Goal: Communication & Community: Answer question/provide support

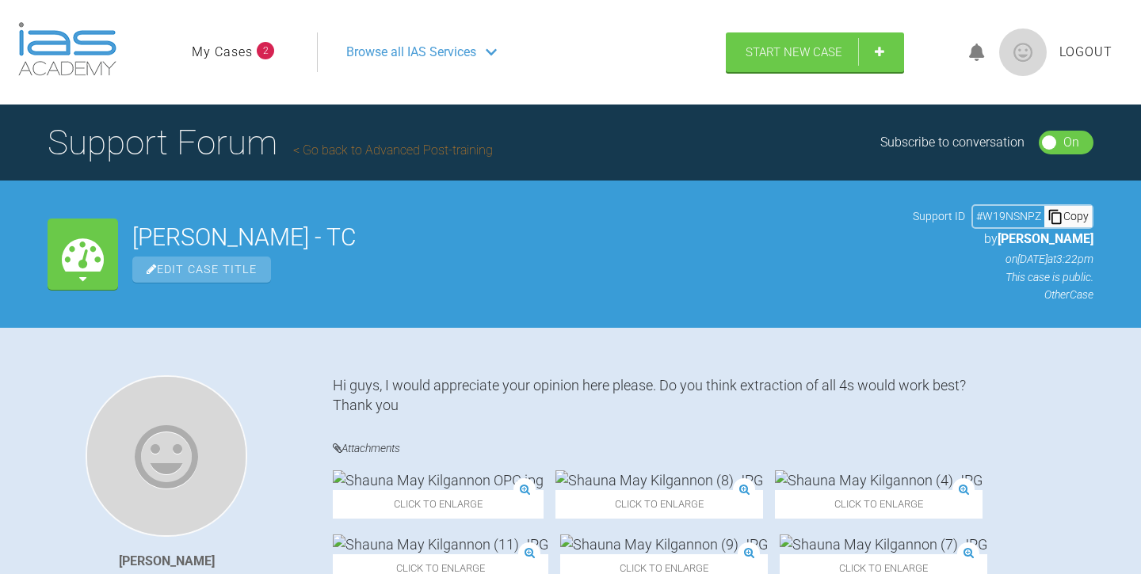
click at [223, 53] on link "My Cases" at bounding box center [222, 52] width 61 height 21
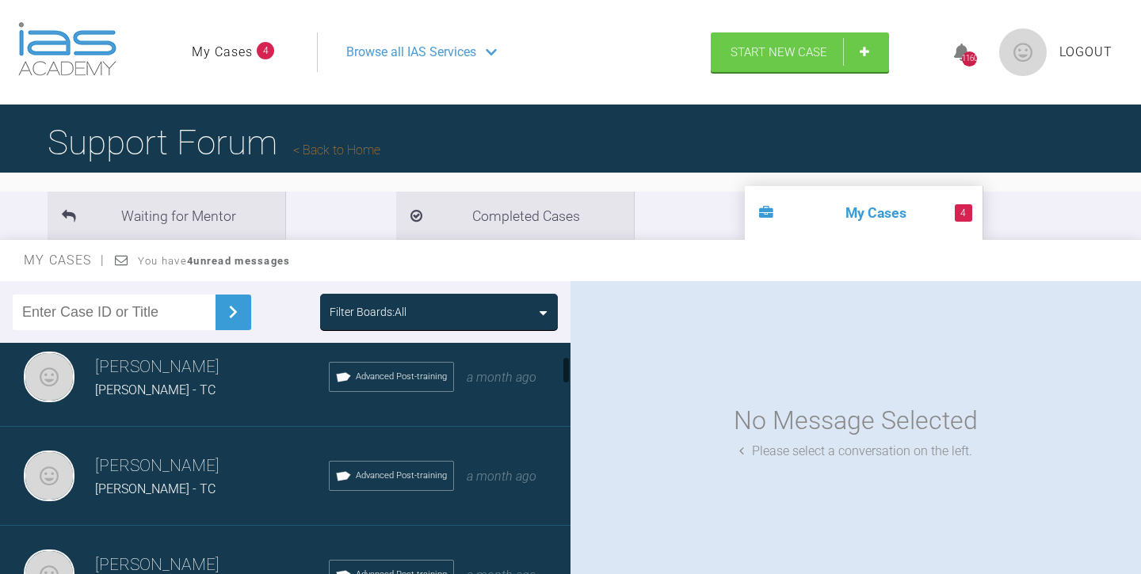
scroll to position [116, 0]
click at [252, 399] on div "Tom Crotty Kai Gorman - TC Advanced Post-training a month ago" at bounding box center [285, 375] width 570 height 99
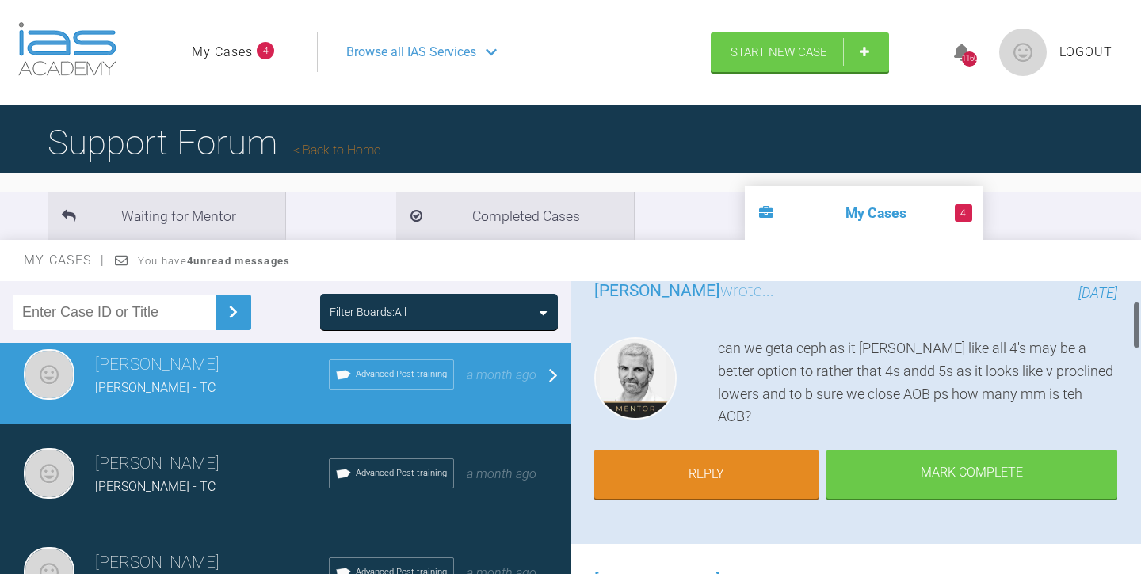
scroll to position [128, 0]
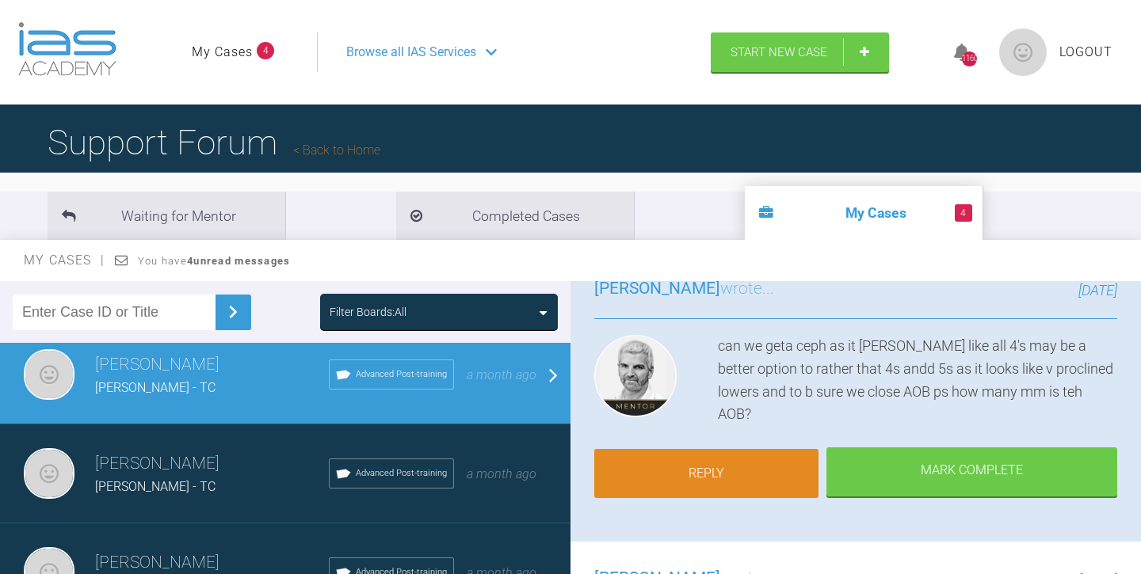
click at [697, 466] on link "Reply" at bounding box center [706, 473] width 224 height 49
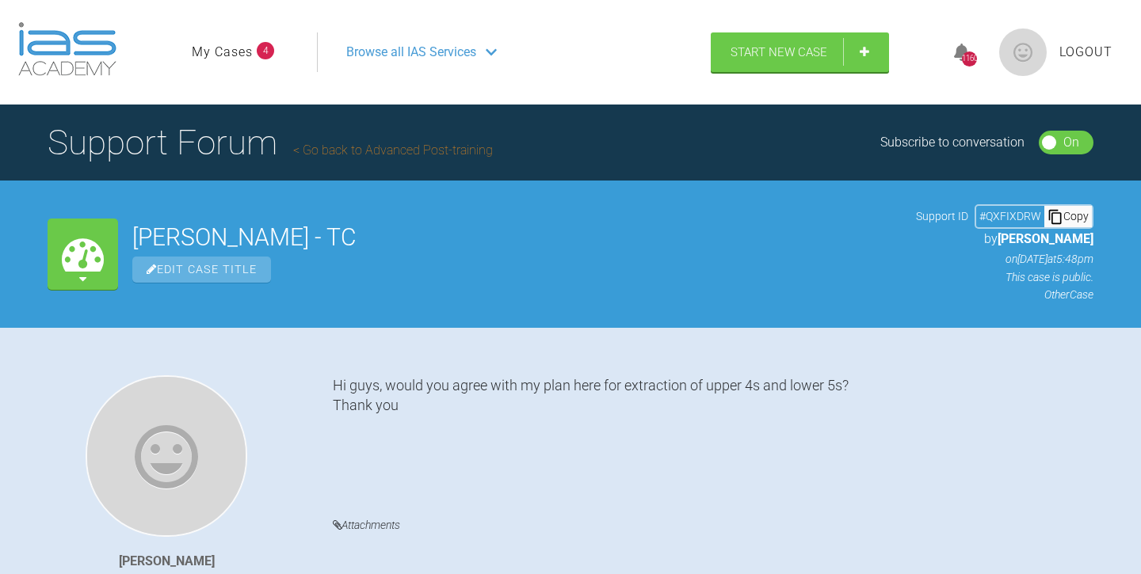
scroll to position [2437, 0]
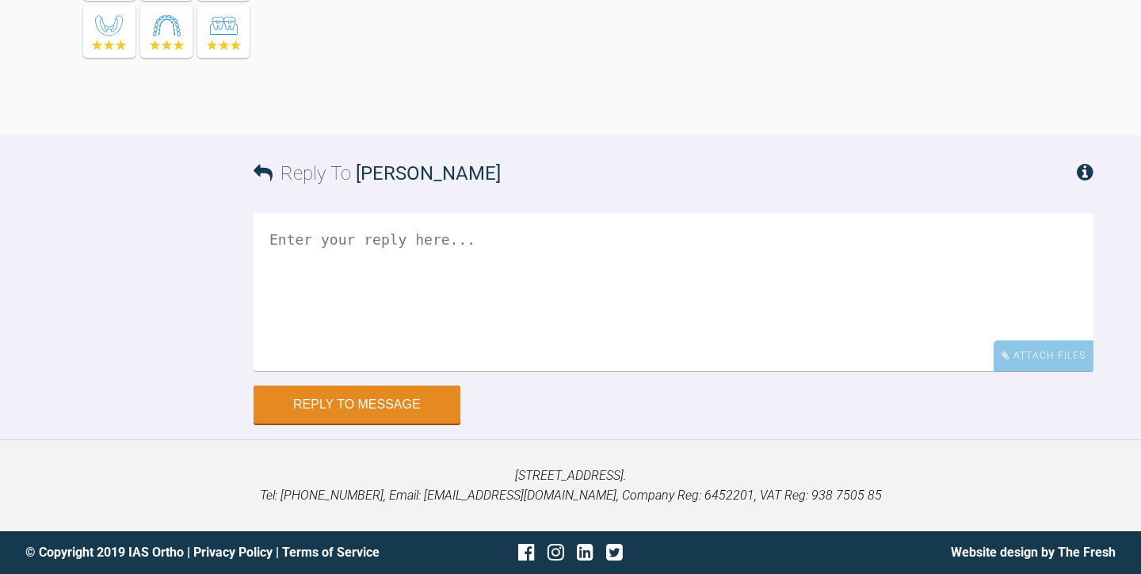
click at [295, 243] on textarea at bounding box center [674, 292] width 840 height 158
drag, startPoint x: 407, startPoint y: 241, endPoint x: 357, endPoint y: 241, distance: 50.7
click at [357, 242] on textarea "Hi Ross, cephalopods attached" at bounding box center [674, 292] width 840 height 158
click at [418, 244] on textarea "Hi Ross, ceph attached" at bounding box center [674, 292] width 840 height 158
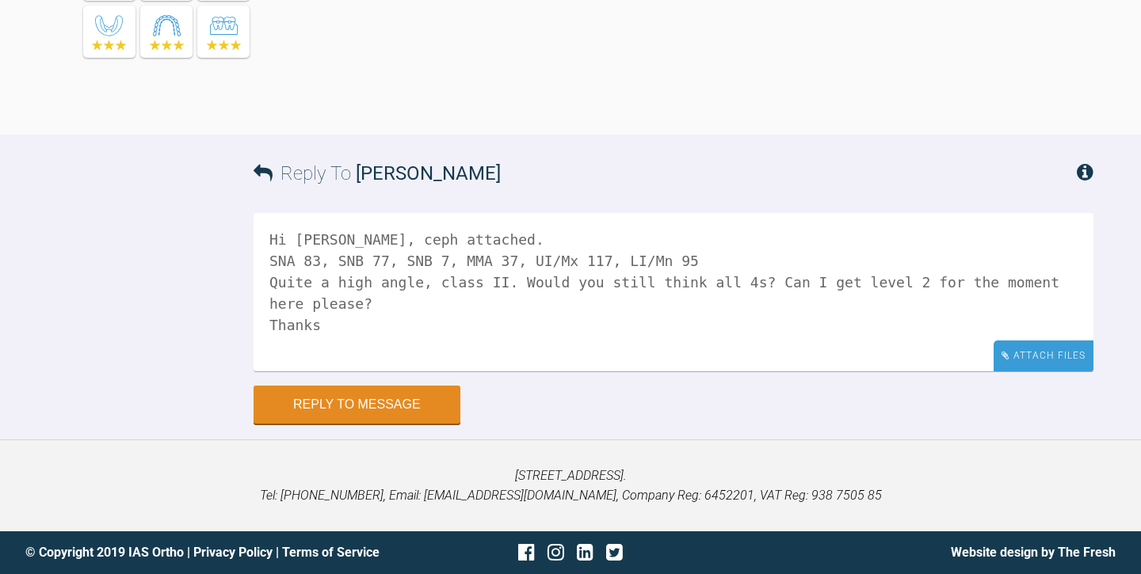
type textarea "Hi Ross, ceph attached. SNA 83, SNB 77, SNB 7, MMA 37, UI/Mx 117, LI/Mn 95 Quit…"
click at [1034, 357] on div "Attach Files" at bounding box center [1044, 356] width 100 height 31
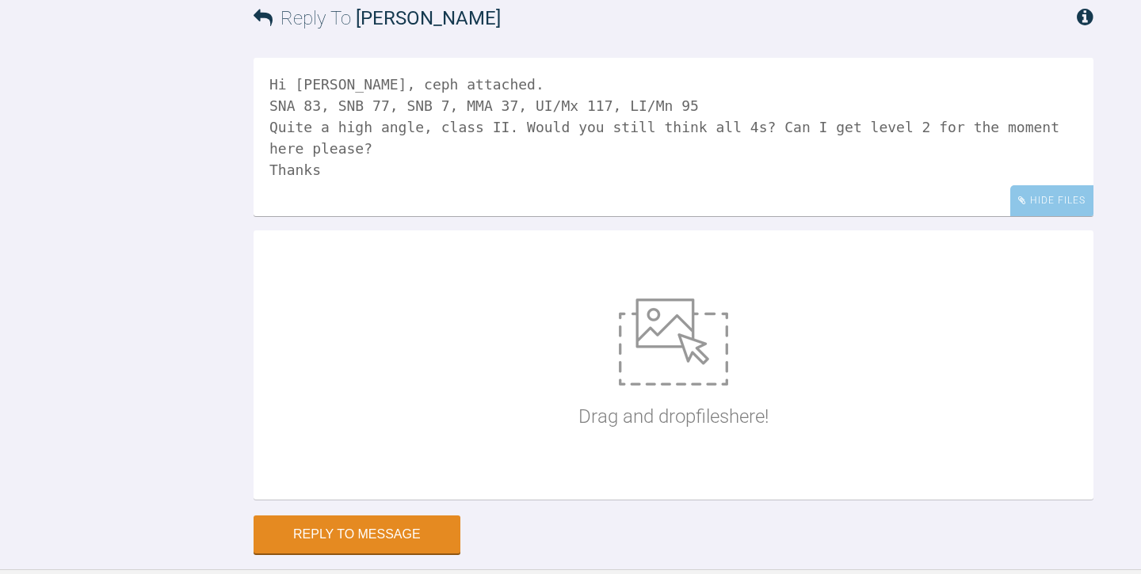
click at [657, 386] on img at bounding box center [673, 342] width 109 height 87
type input "C:\fakepath\Kai Gorman.jpg"
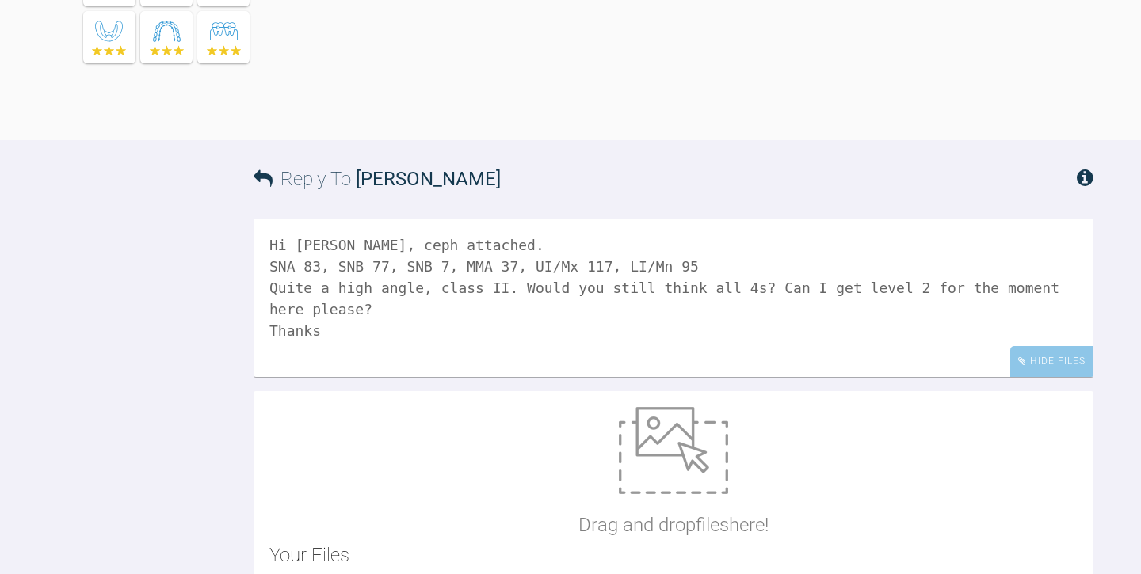
scroll to position [2276, 0]
click at [902, 377] on textarea "Hi Ross, ceph attached. SNA 83, SNB 77, SNB 7, MMA 37, UI/Mx 117, LI/Mn 95 Quit…" at bounding box center [674, 298] width 840 height 158
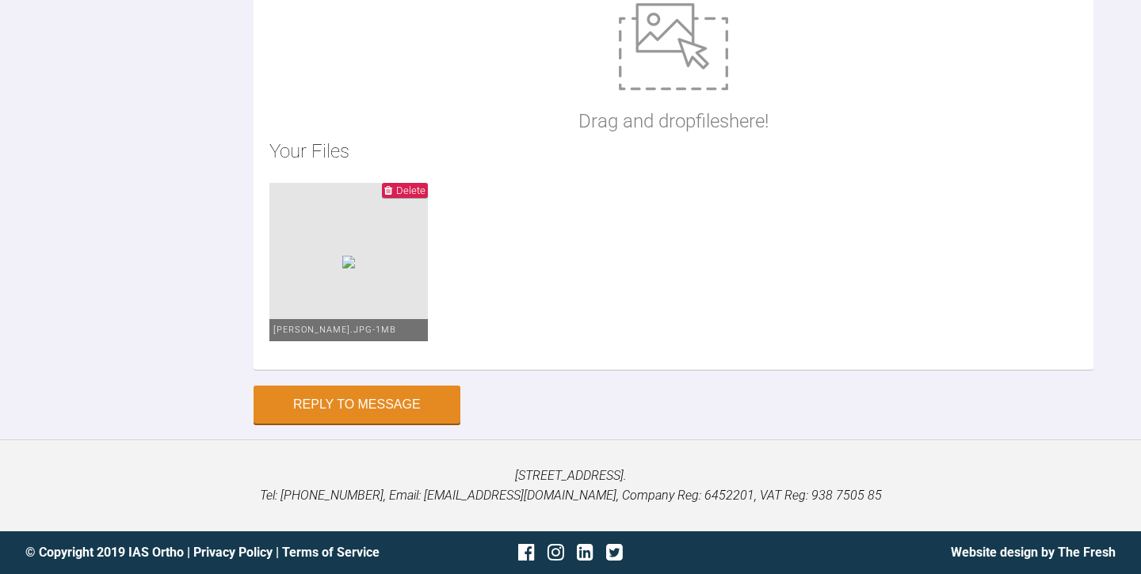
scroll to position [2835, 0]
type textarea "Hi Ross, ceph attached. SNA 83, SNB 77, SNB 7, MMA 37, UI/Mx 117, LI/Mn 95 Quit…"
click at [364, 406] on button "Reply to Message" at bounding box center [357, 406] width 207 height 38
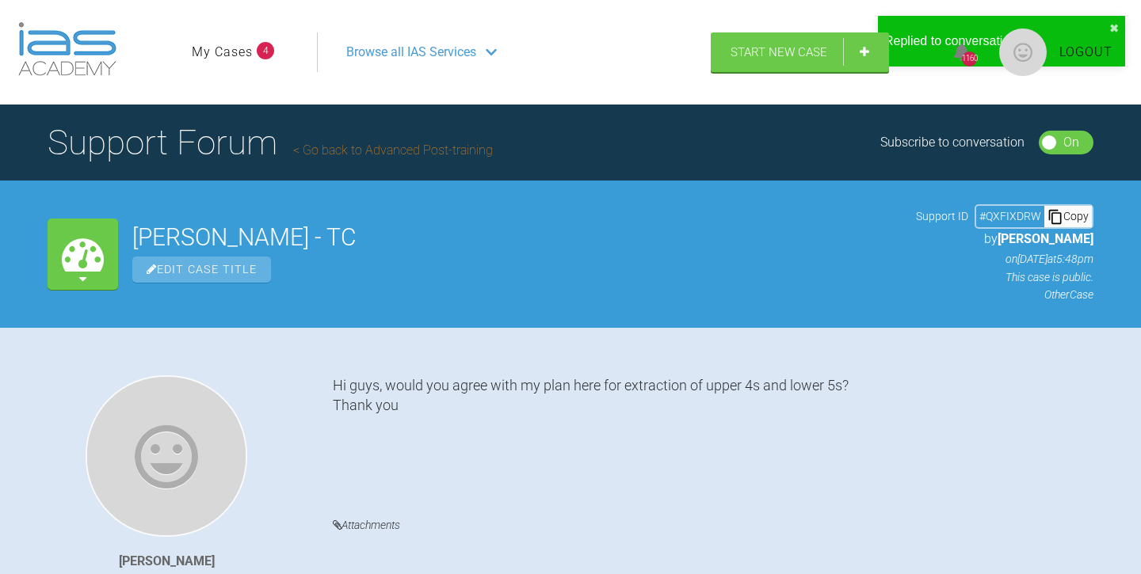
scroll to position [0, 0]
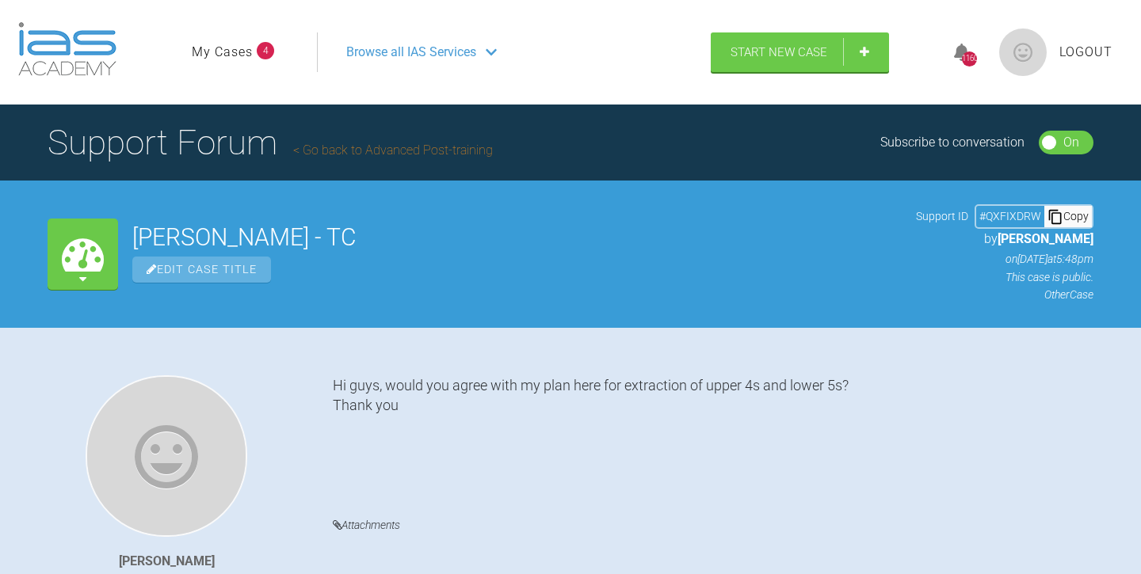
click at [231, 52] on link "My Cases" at bounding box center [222, 52] width 61 height 21
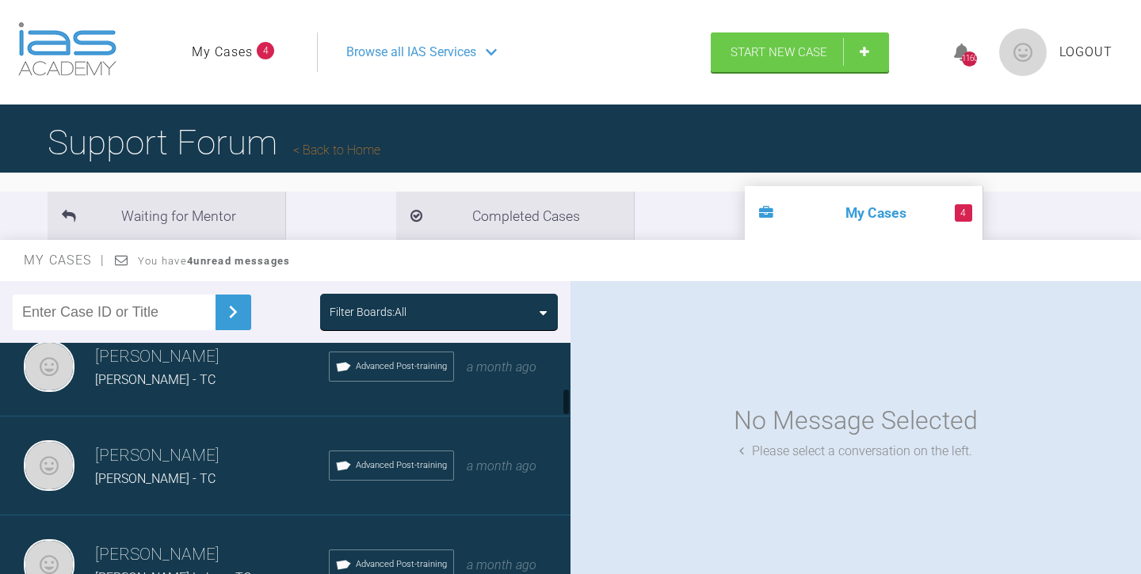
scroll to position [366, 0]
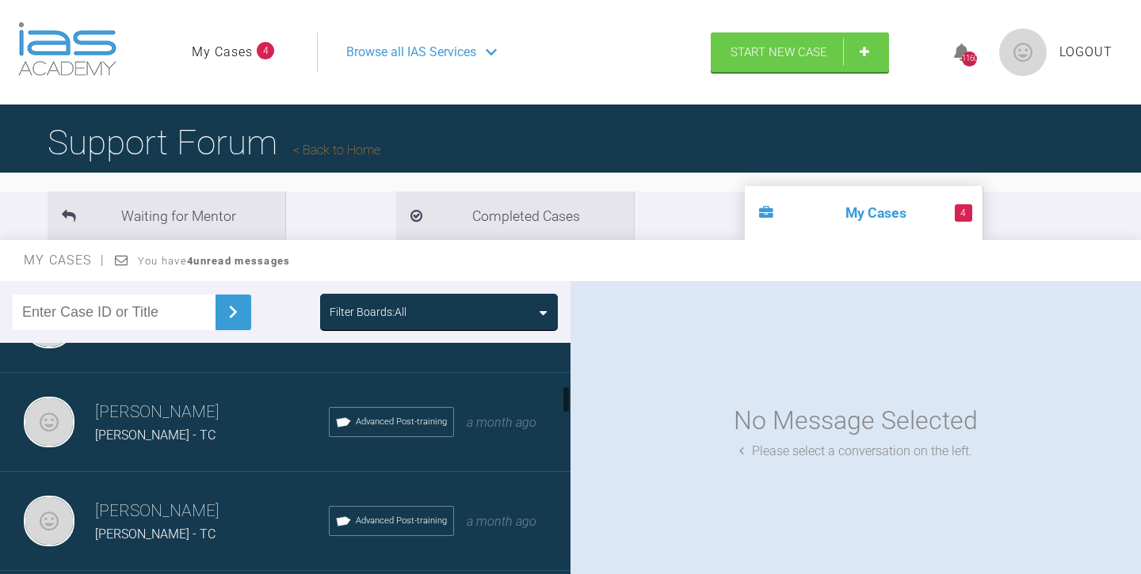
click at [240, 431] on div "Ava Kavanagh - TC" at bounding box center [212, 435] width 234 height 21
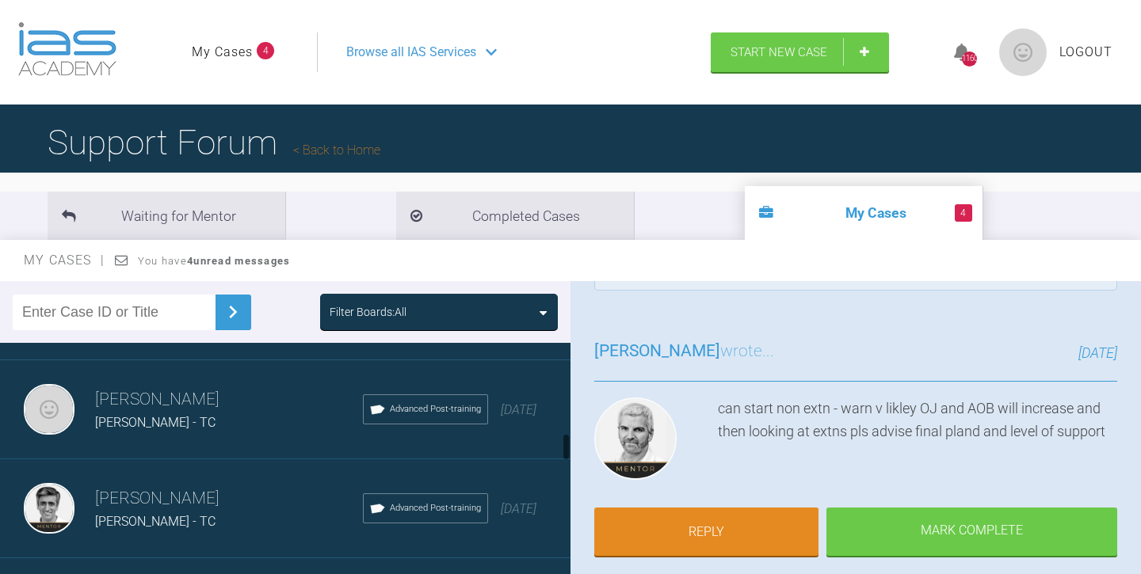
scroll to position [780, 0]
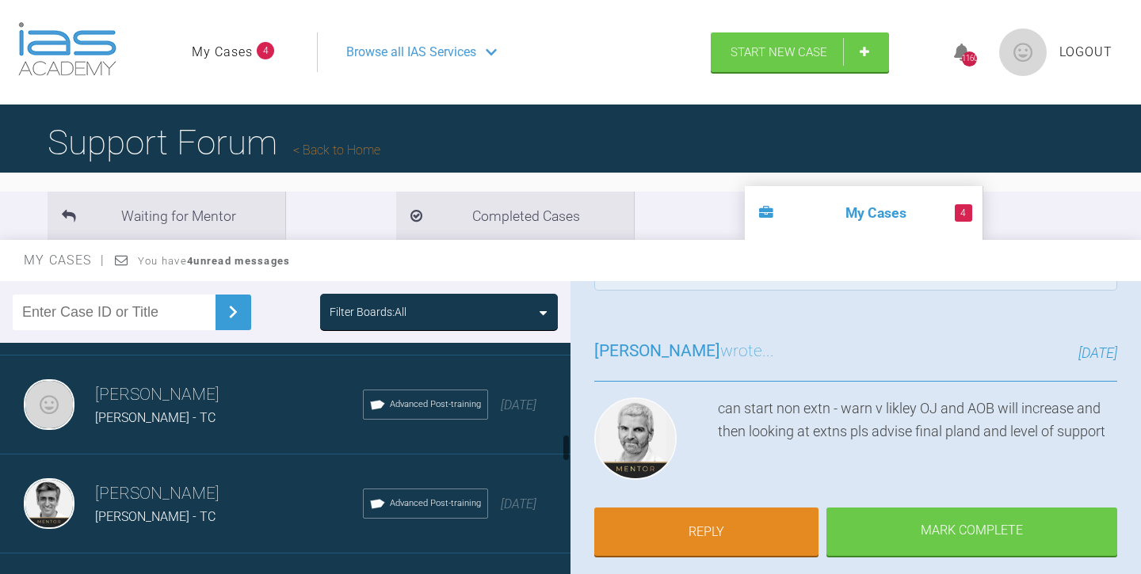
click at [253, 410] on div "Eoin Macken - TC" at bounding box center [229, 418] width 268 height 21
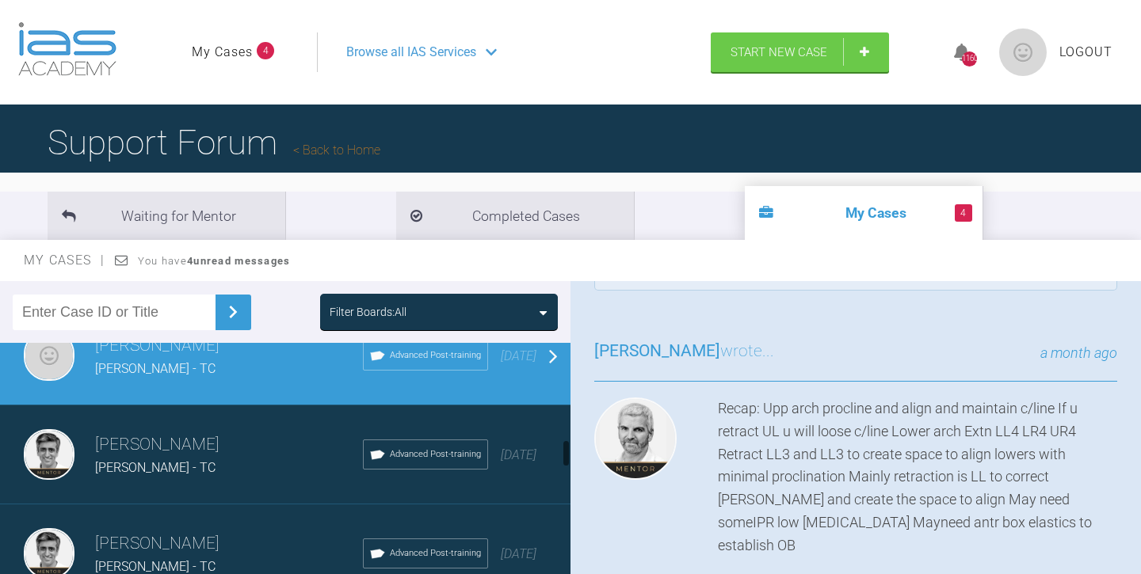
scroll to position [830, 0]
click at [223, 462] on div "Amber Murray - TC" at bounding box center [229, 467] width 268 height 21
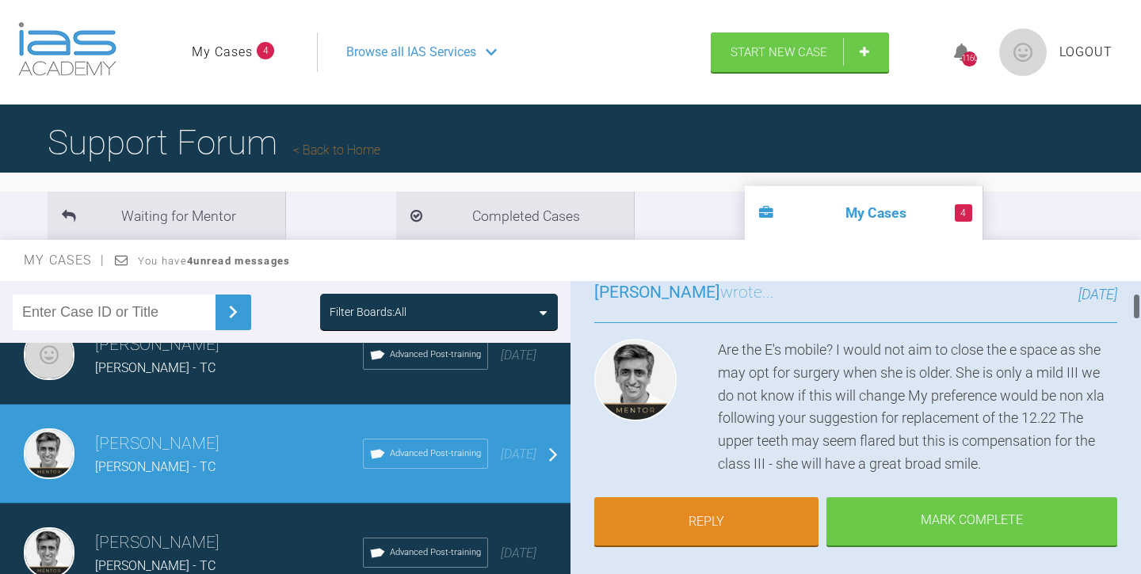
scroll to position [151, 0]
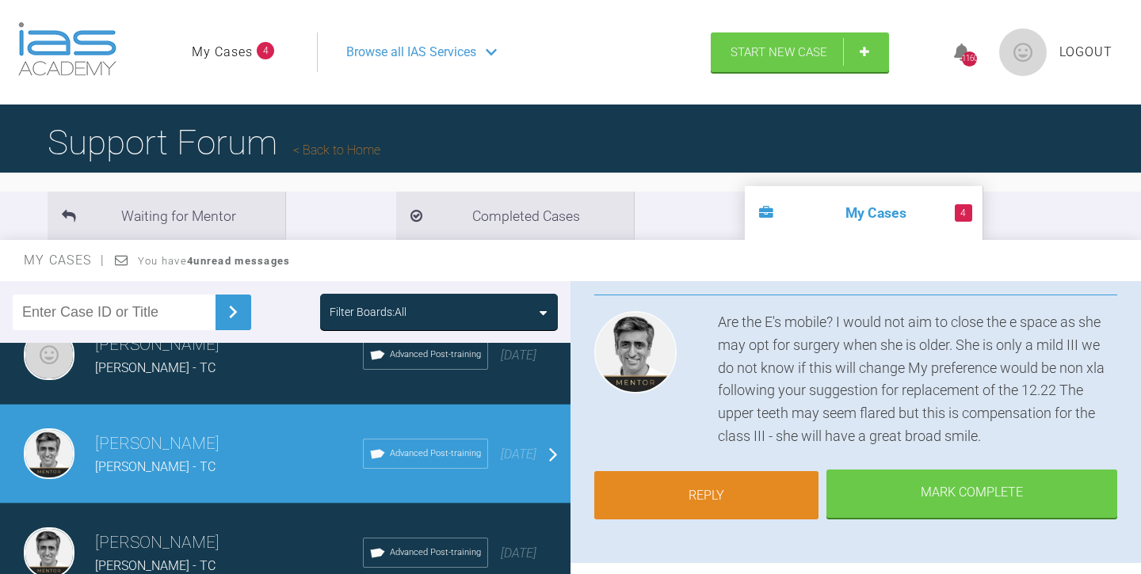
click at [692, 489] on link "Reply" at bounding box center [706, 495] width 224 height 49
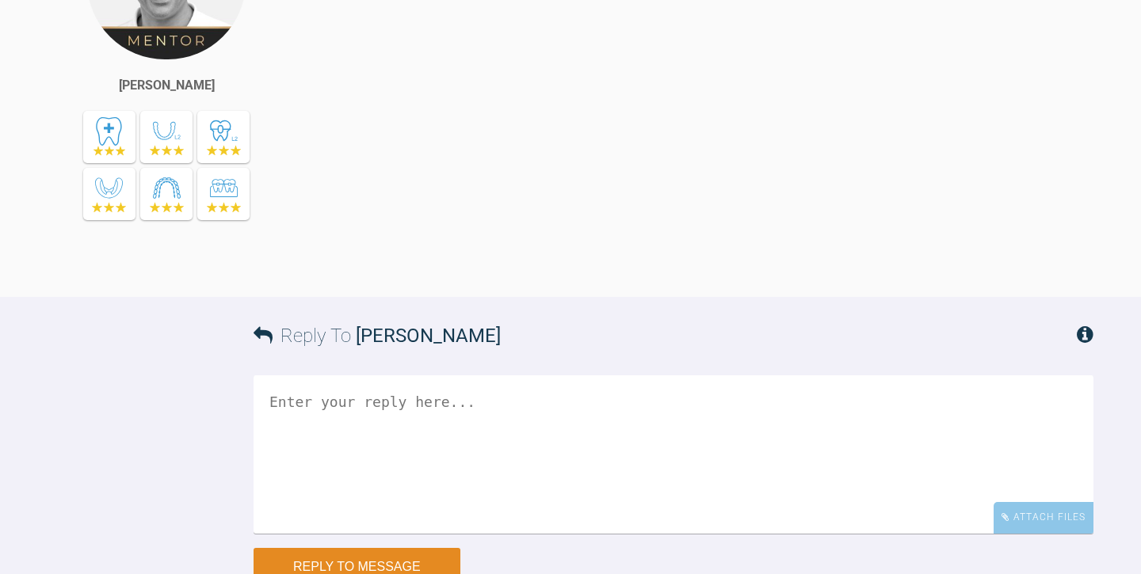
scroll to position [4740, 0]
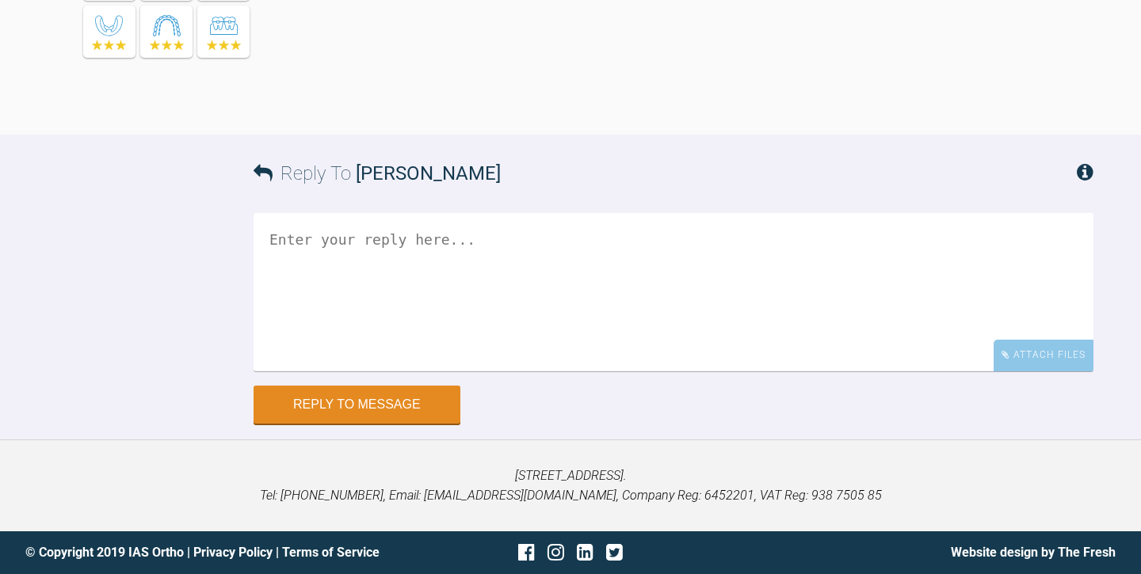
click at [300, 242] on textarea at bounding box center [674, 292] width 840 height 158
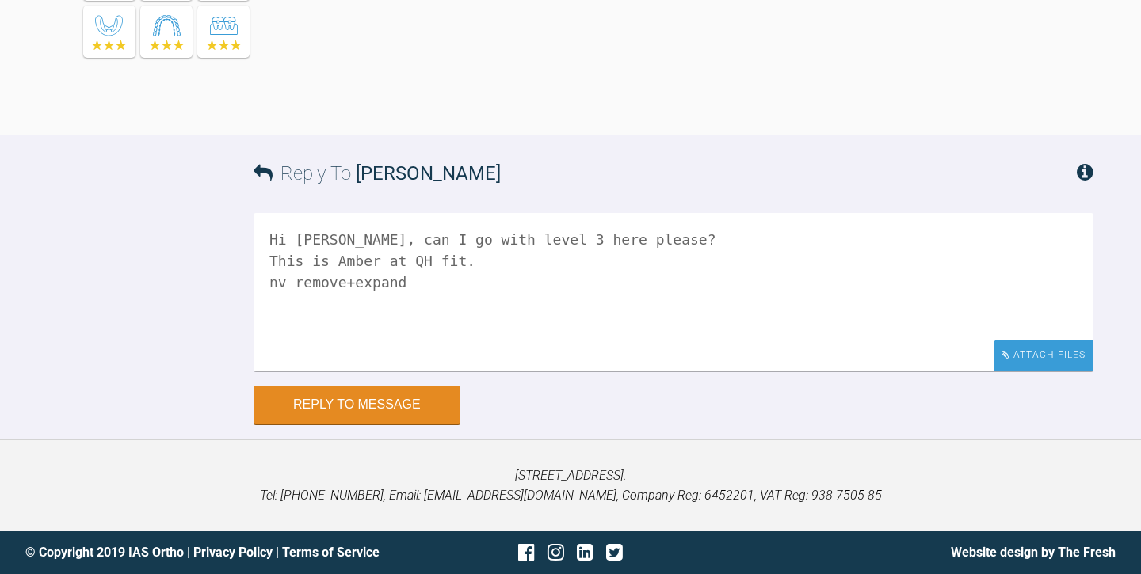
type textarea "Hi Asif, can I go with level 3 here please? This is Amber at QH fit. nv remove+…"
click at [1045, 361] on div "Attach Files" at bounding box center [1044, 355] width 100 height 31
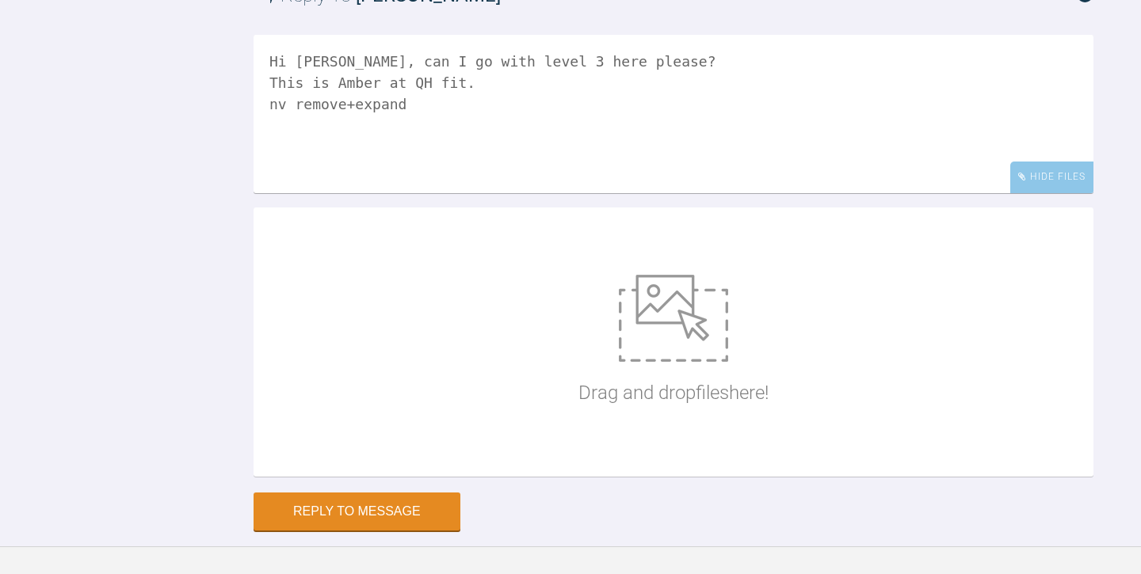
click at [658, 362] on img at bounding box center [673, 318] width 109 height 87
type input "C:\fakepath\Amber Murray Aug 25 (2).JPG"
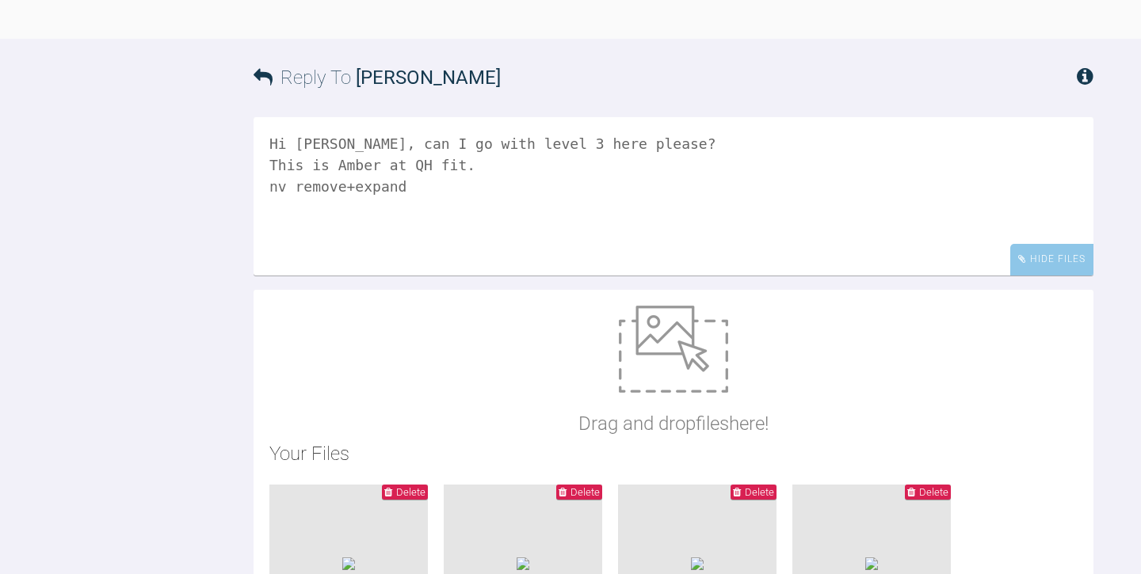
scroll to position [4670, 0]
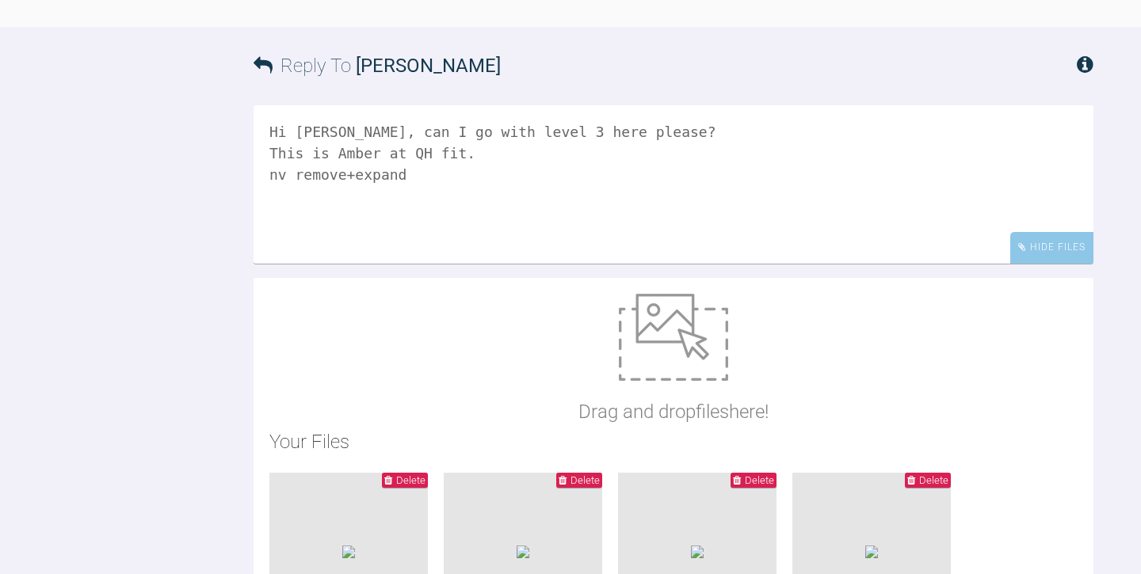
click at [536, 264] on textarea "Hi Asif, can I go with level 3 here please? This is Amber at QH fit. nv remove+…" at bounding box center [674, 184] width 840 height 158
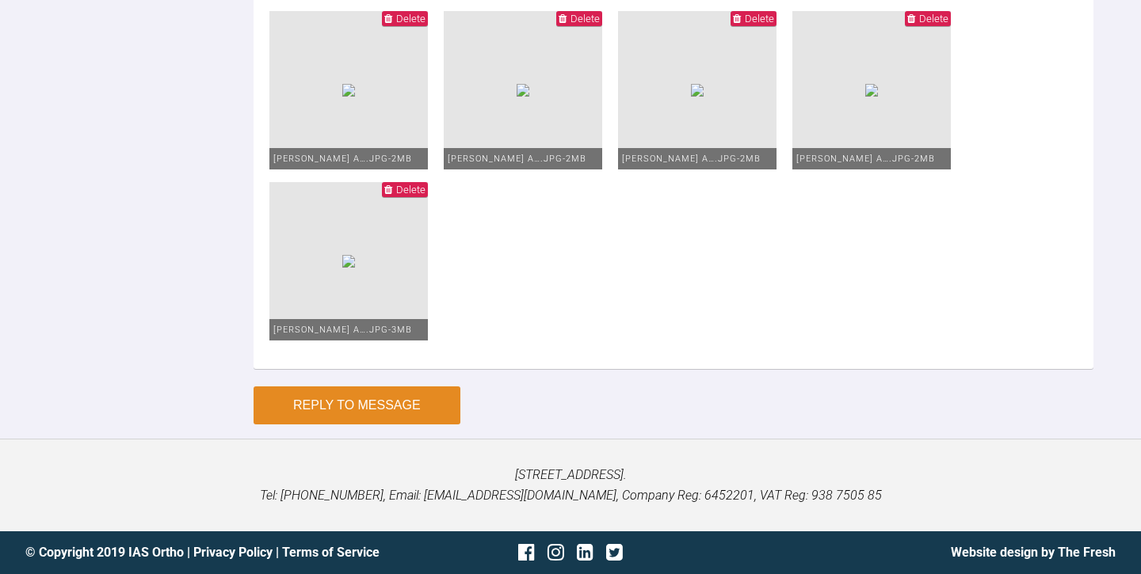
type textarea "Hi Asif, can I go with level 3 here please? No, the Es are not particularly mob…"
click at [387, 425] on button "Reply to Message" at bounding box center [357, 406] width 207 height 38
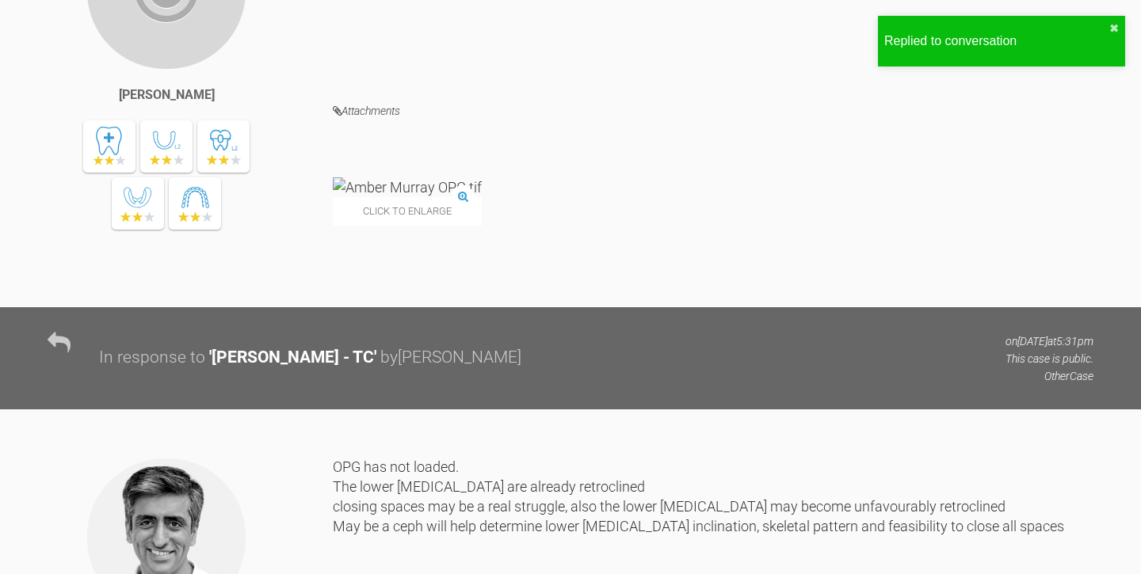
scroll to position [1513, 0]
